Goal: Information Seeking & Learning: Learn about a topic

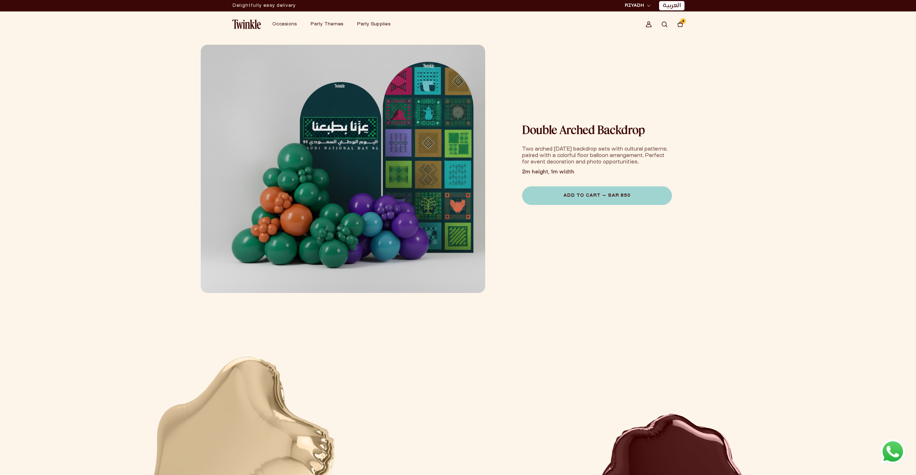
click at [670, 9] on link "العربية" at bounding box center [672, 6] width 18 height 8
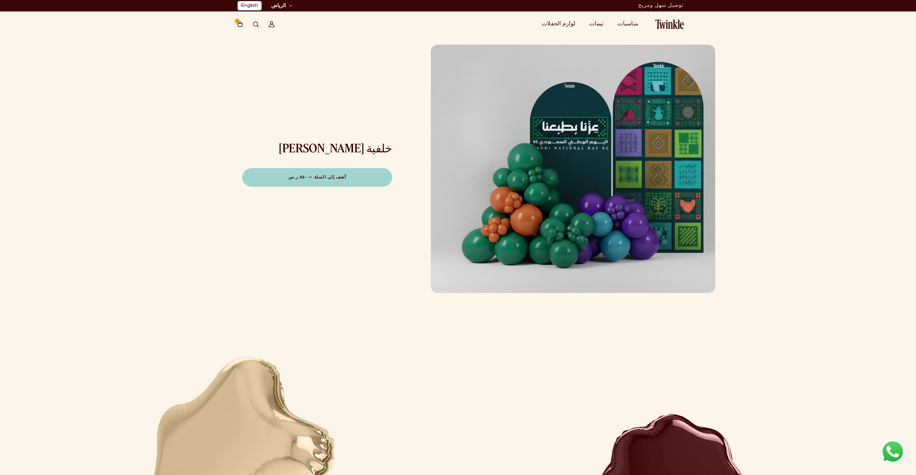
click at [351, 152] on h1 "خلفية [PERSON_NAME]" at bounding box center [318, 147] width 150 height 11
click at [352, 152] on h1 "خلفية [PERSON_NAME]" at bounding box center [318, 147] width 150 height 11
click at [320, 114] on div "خلفية القواس خلفية القواس <p>مجموعتان من الخلفيات المقوّسة للاحتفال باليوم الوط…" at bounding box center [316, 168] width 232 height 263
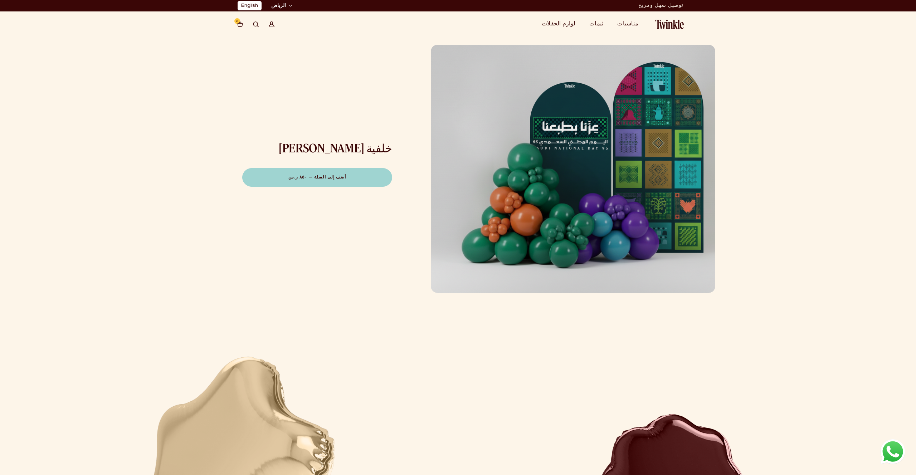
click at [367, 143] on h1 "خلفية [PERSON_NAME]" at bounding box center [318, 147] width 150 height 11
click at [344, 149] on h1 "خلفية [PERSON_NAME]" at bounding box center [318, 147] width 150 height 11
click at [245, 5] on link "English" at bounding box center [249, 6] width 17 height 8
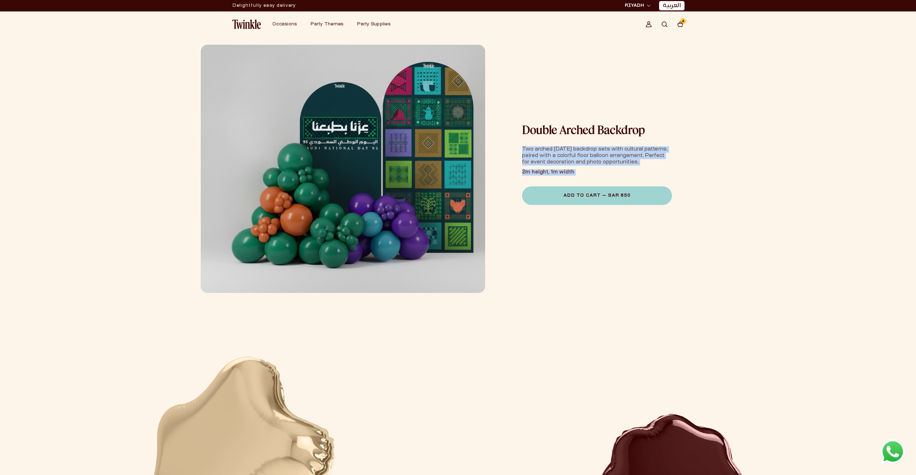
drag, startPoint x: 523, startPoint y: 147, endPoint x: 573, endPoint y: 163, distance: 52.4
click at [575, 167] on div "Two arched [DATE] backdrop sets with cultural patterns, paired with a colorful …" at bounding box center [597, 160] width 150 height 29
drag, startPoint x: 574, startPoint y: 170, endPoint x: 516, endPoint y: 141, distance: 64.8
click at [516, 141] on div "Double Arched Backdrop Double Arched Backdrop Two arched [DATE] backdrop sets w…" at bounding box center [600, 168] width 232 height 263
click at [511, 122] on div "Double Arched Backdrop Double Arched Backdrop Two arched [DATE] backdrop sets w…" at bounding box center [600, 168] width 232 height 263
